Goal: Navigation & Orientation: Find specific page/section

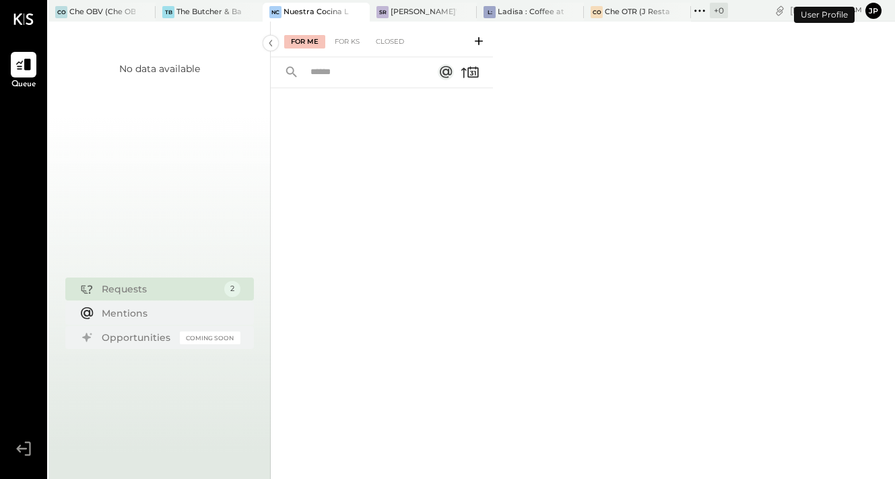
click at [878, 10] on button "jp" at bounding box center [873, 11] width 16 height 16
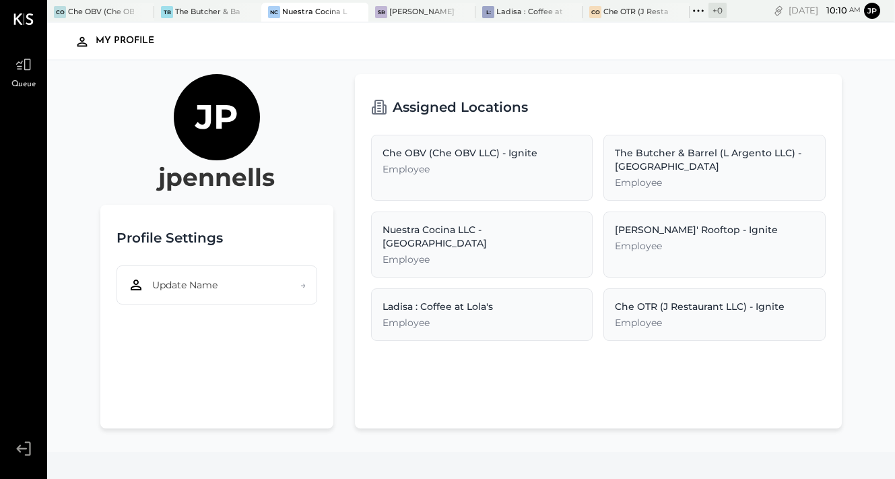
click at [556, 228] on div "Nuestra Cocina LLC - [GEOGRAPHIC_DATA]" at bounding box center [482, 236] width 199 height 27
click at [555, 230] on div "Nuestra Cocina LLC - [GEOGRAPHIC_DATA]" at bounding box center [482, 236] width 199 height 27
click at [296, 284] on button "Update Name →" at bounding box center [217, 284] width 201 height 39
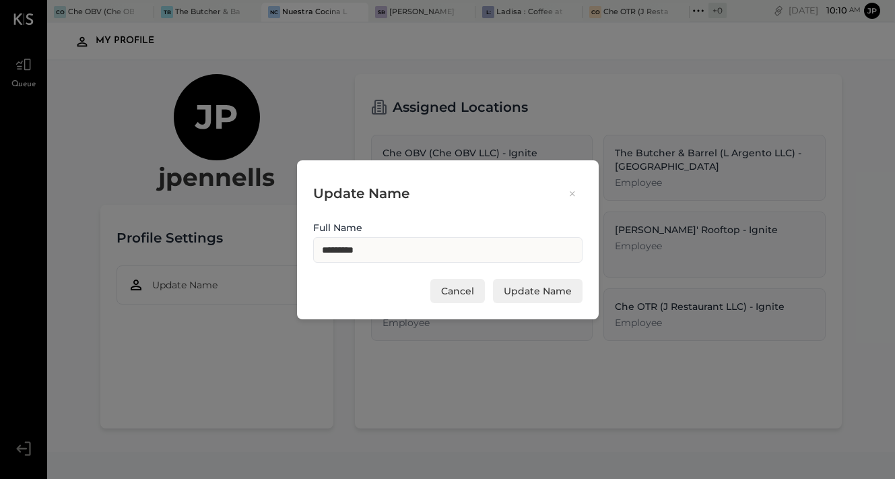
click at [568, 193] on icon at bounding box center [572, 193] width 12 height 13
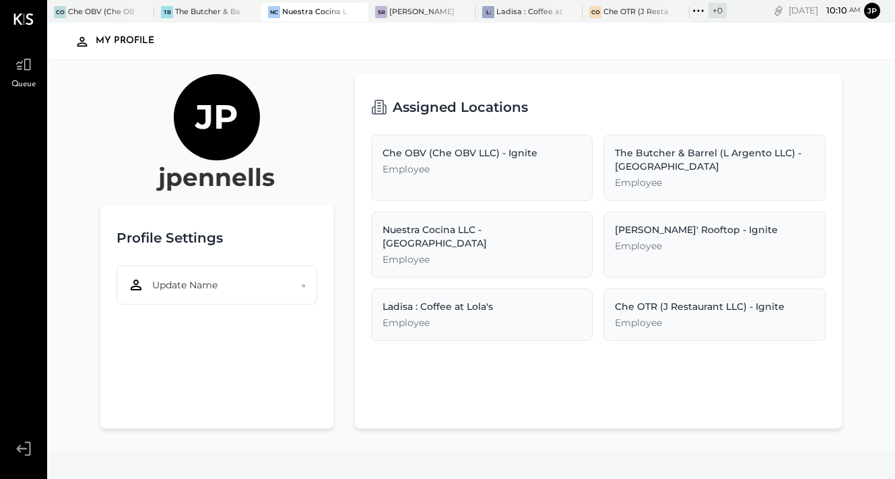
click at [102, 42] on div "My Profile" at bounding box center [132, 41] width 72 height 22
click at [28, 17] on icon at bounding box center [24, 18] width 20 height 11
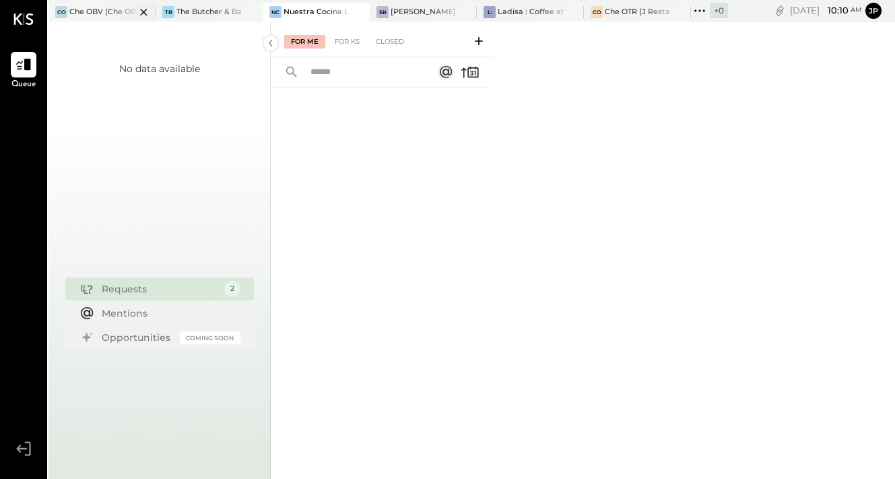
click at [94, 13] on div "Che OBV (Che OBV LLC) - Ignite" at bounding box center [102, 12] width 66 height 11
click at [208, 16] on div "The Butcher & Barrel (L Argento LLC) - [GEOGRAPHIC_DATA]" at bounding box center [209, 12] width 66 height 11
click at [20, 68] on icon at bounding box center [24, 65] width 18 height 18
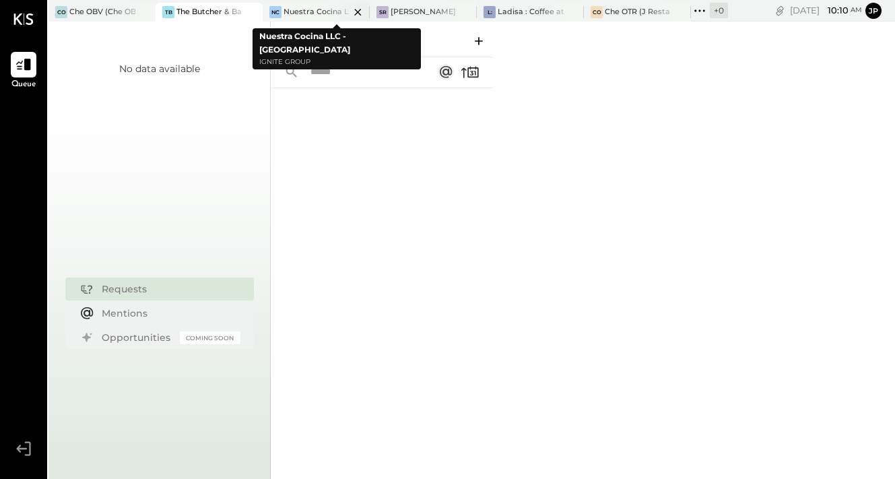
click at [300, 10] on div "Nuestra Cocina LLC - [GEOGRAPHIC_DATA]" at bounding box center [317, 12] width 66 height 11
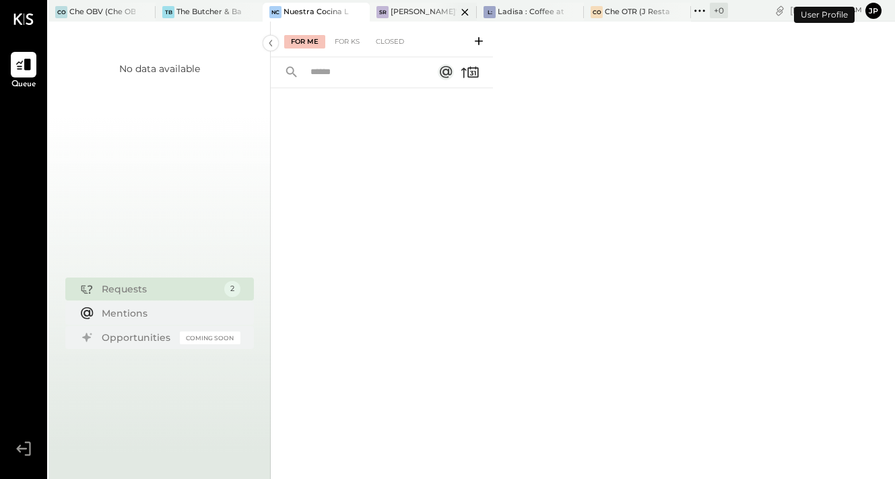
click at [424, 10] on div "[PERSON_NAME]' Rooftop - Ignite" at bounding box center [424, 12] width 66 height 11
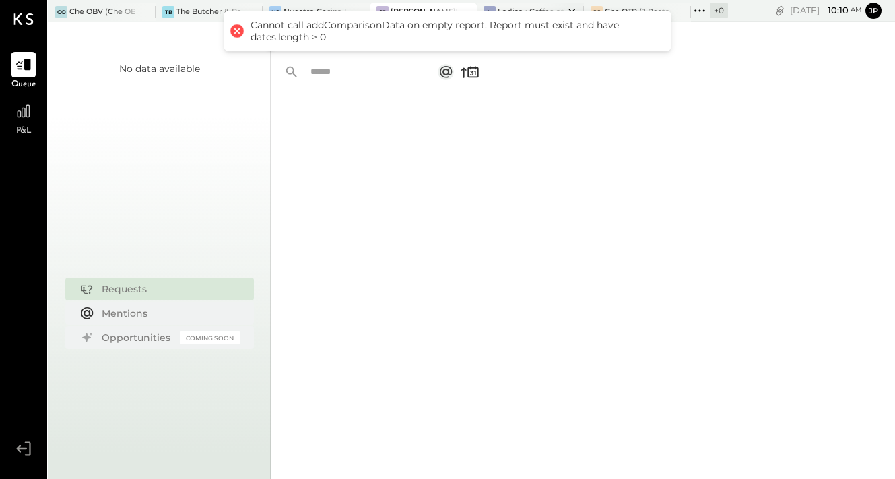
click at [521, 8] on div "Ladisa : Coffee at Lola's" at bounding box center [531, 12] width 66 height 11
click at [236, 34] on div at bounding box center [237, 31] width 19 height 19
click at [542, 154] on div "For Me For KS Closed" at bounding box center [583, 250] width 624 height 457
click at [659, 3] on div at bounding box center [667, 12] width 47 height 18
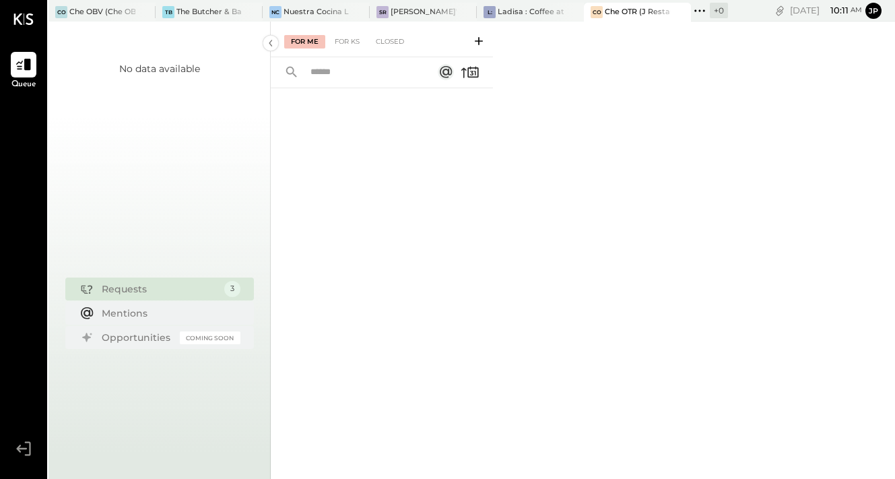
click at [697, 11] on icon at bounding box center [700, 11] width 18 height 18
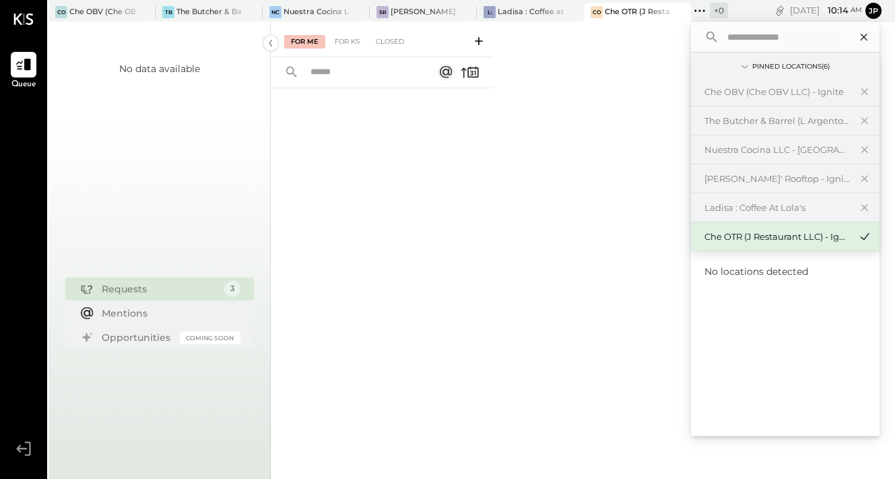
click at [867, 37] on icon at bounding box center [864, 37] width 18 height 18
